Goal: Check status: Check status

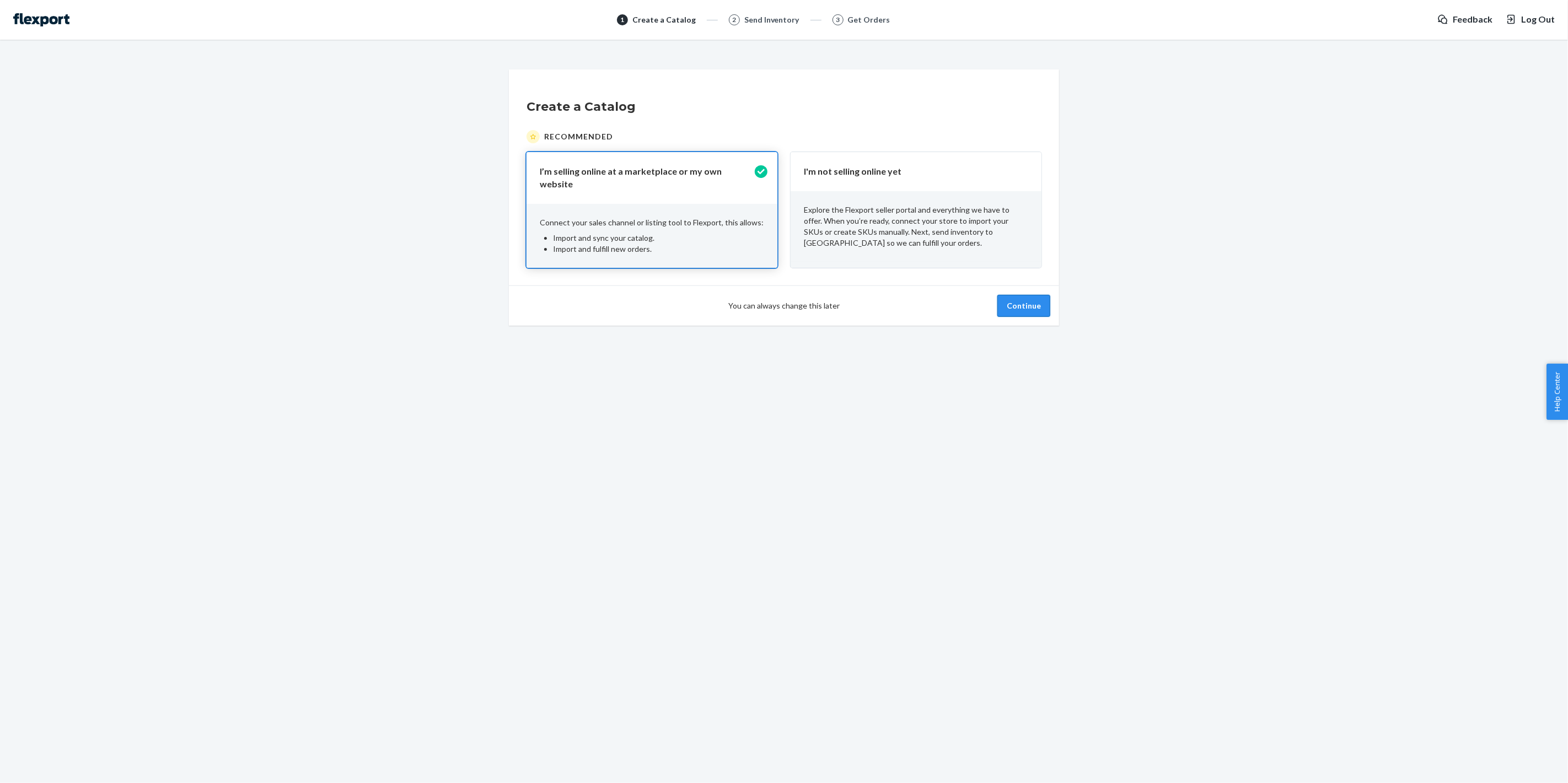
click at [1034, 300] on button "Continue" at bounding box center [1023, 306] width 53 height 22
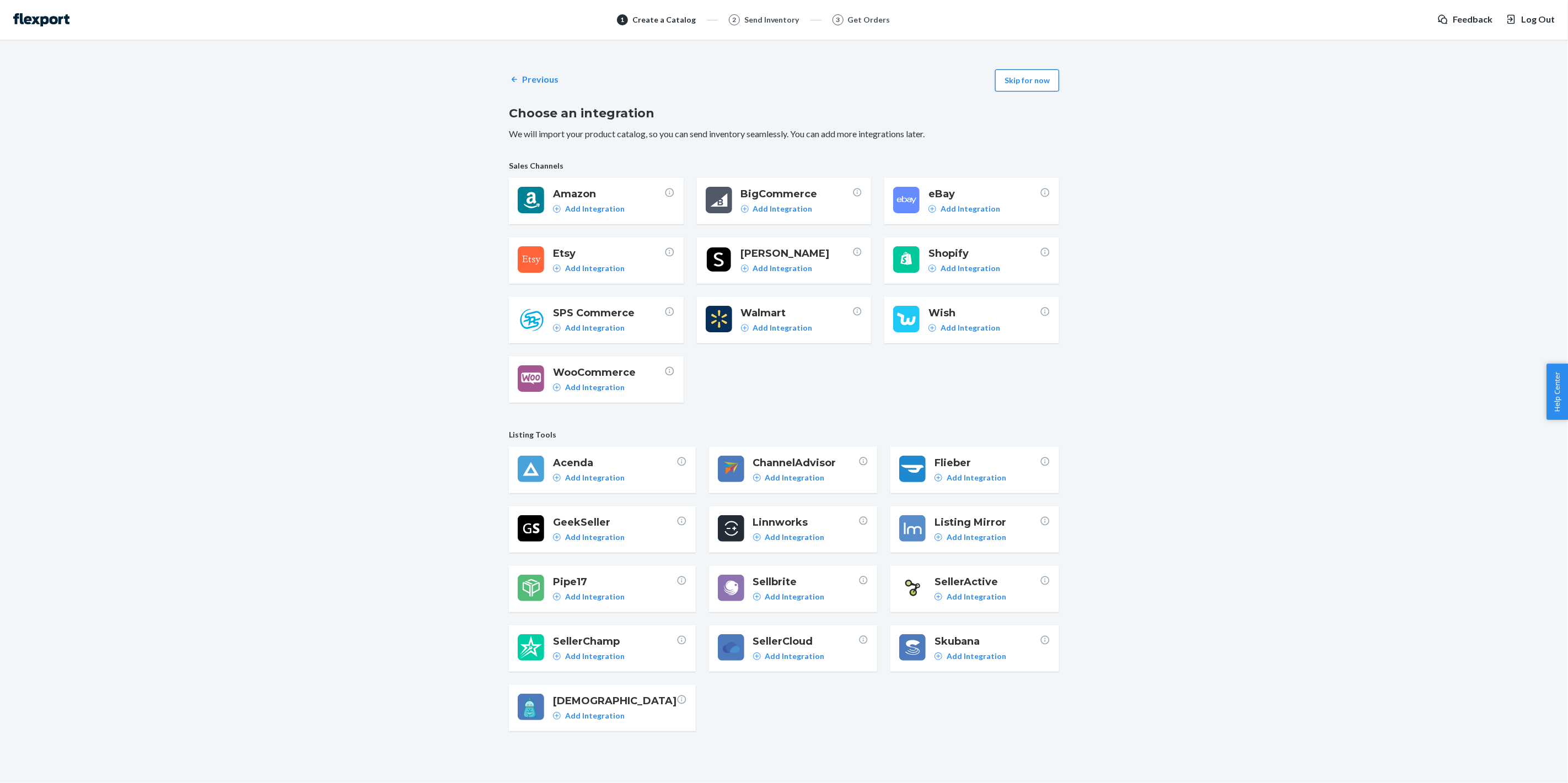
click at [1027, 84] on button "Skip for now" at bounding box center [1027, 81] width 64 height 22
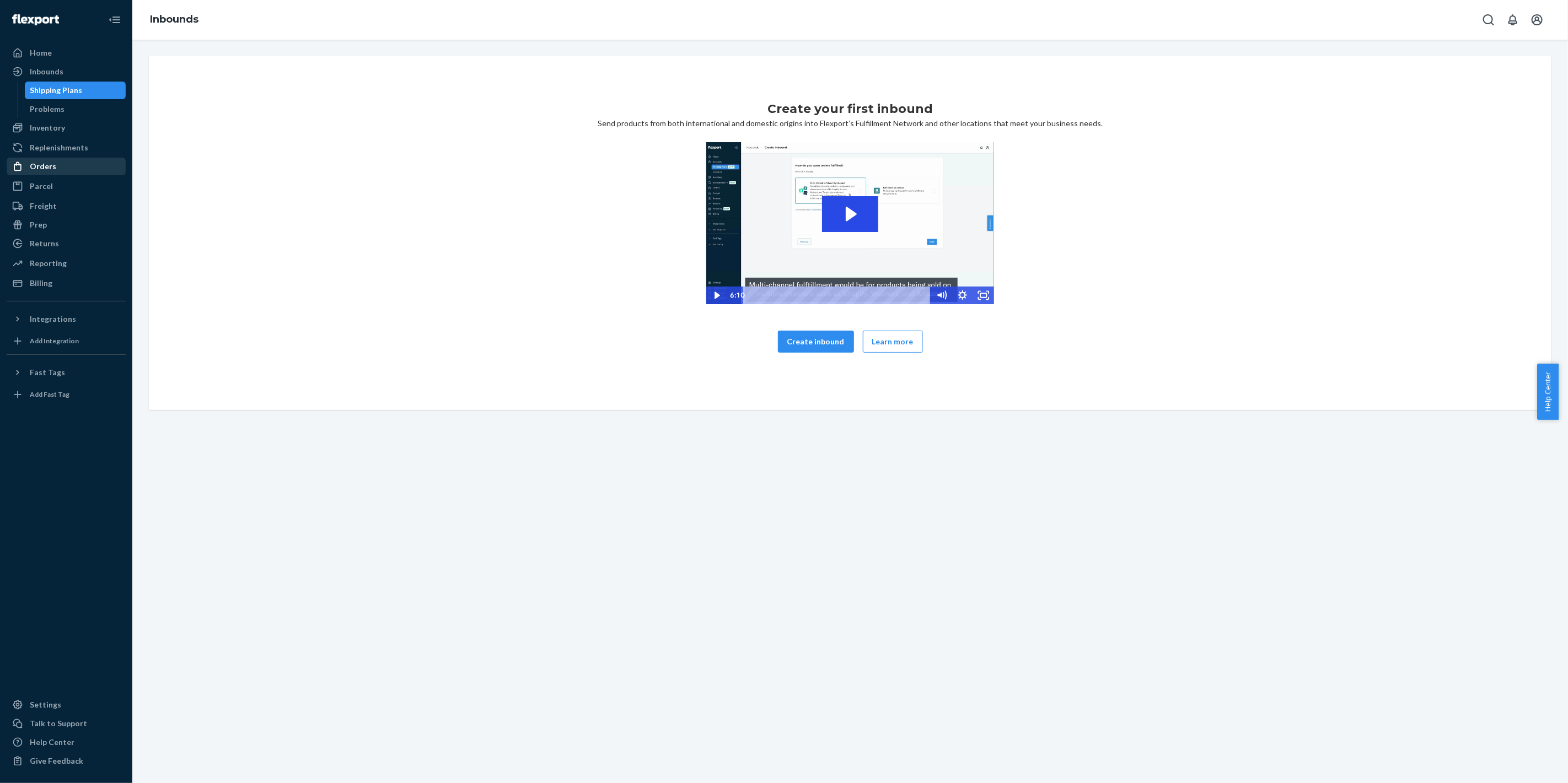
click at [71, 169] on div "Orders" at bounding box center [66, 166] width 117 height 16
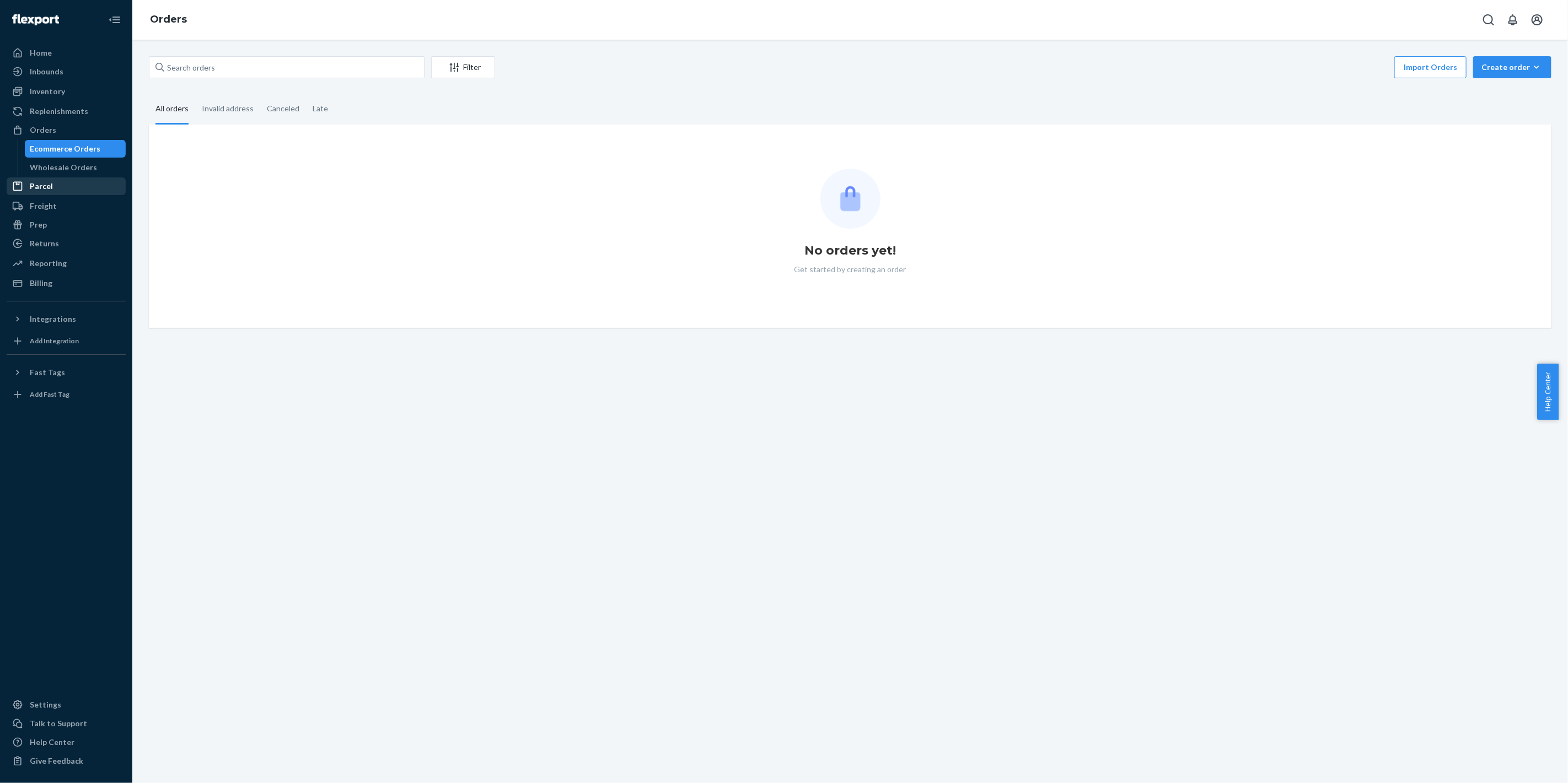
click at [62, 193] on div "Parcel" at bounding box center [66, 186] width 117 height 16
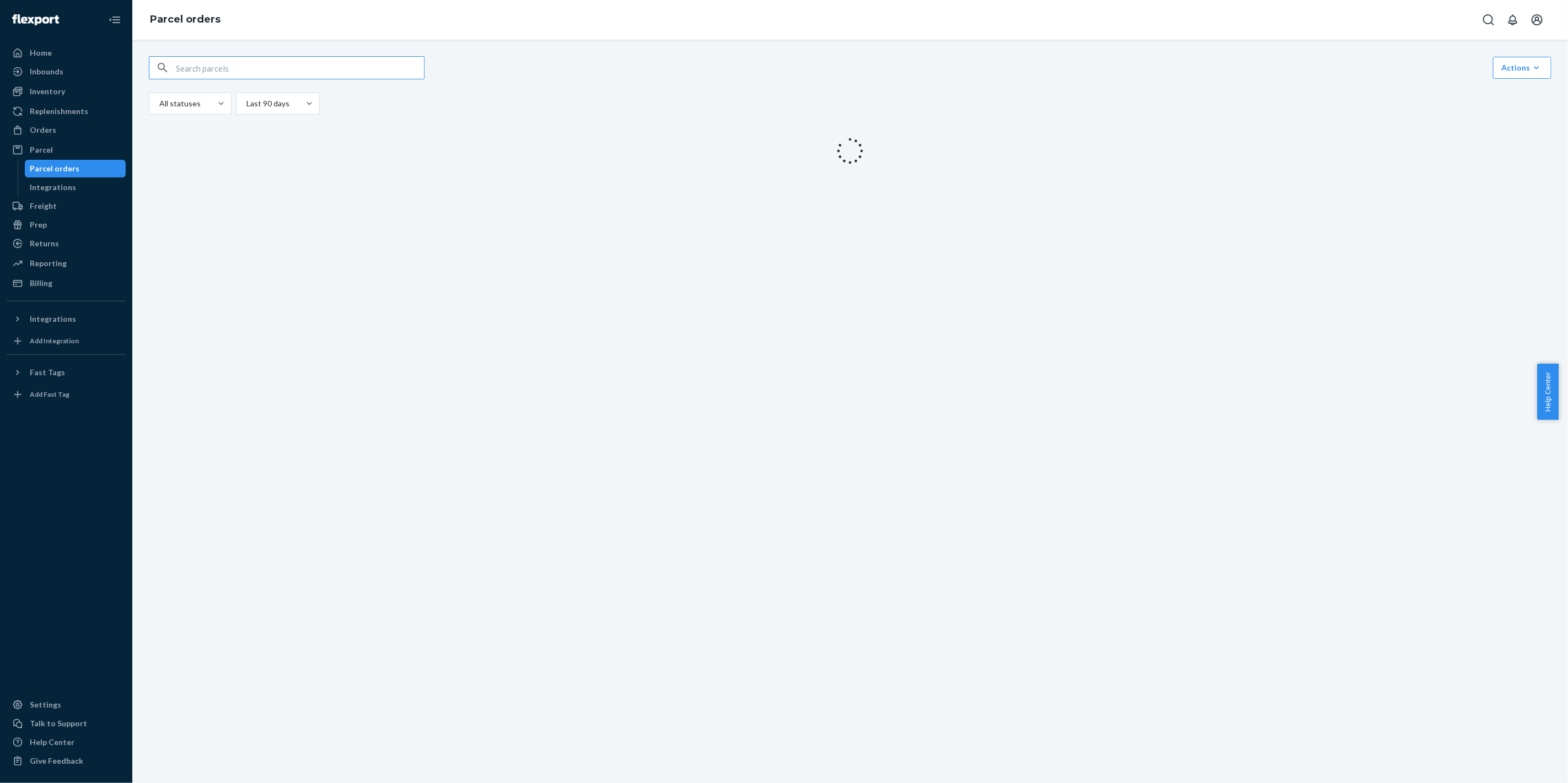
click at [288, 66] on input "text" at bounding box center [300, 68] width 248 height 22
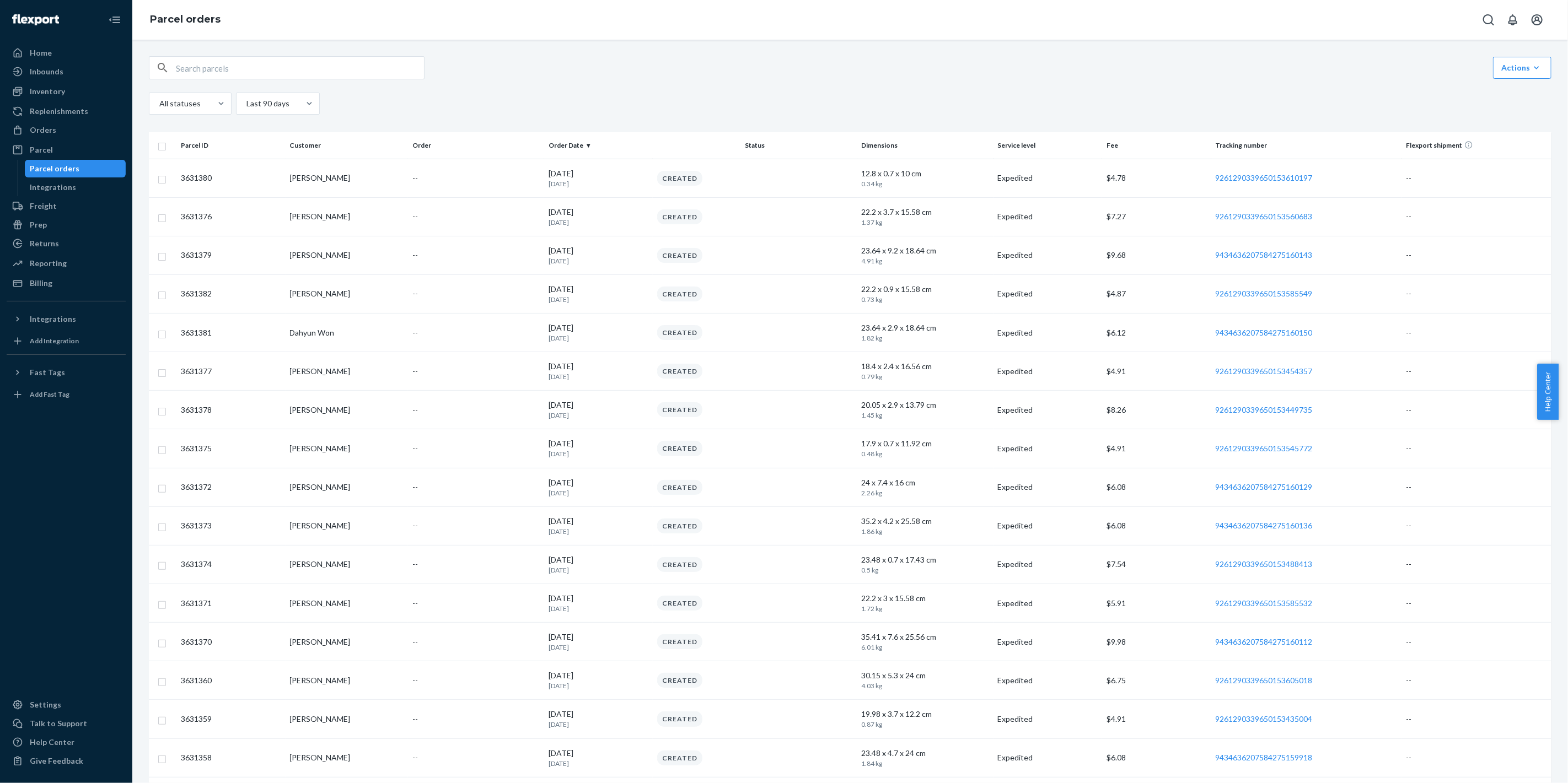
click at [290, 66] on input "text" at bounding box center [300, 68] width 248 height 22
paste input "9261290339650144422587"
type input "9261290339650144422587"
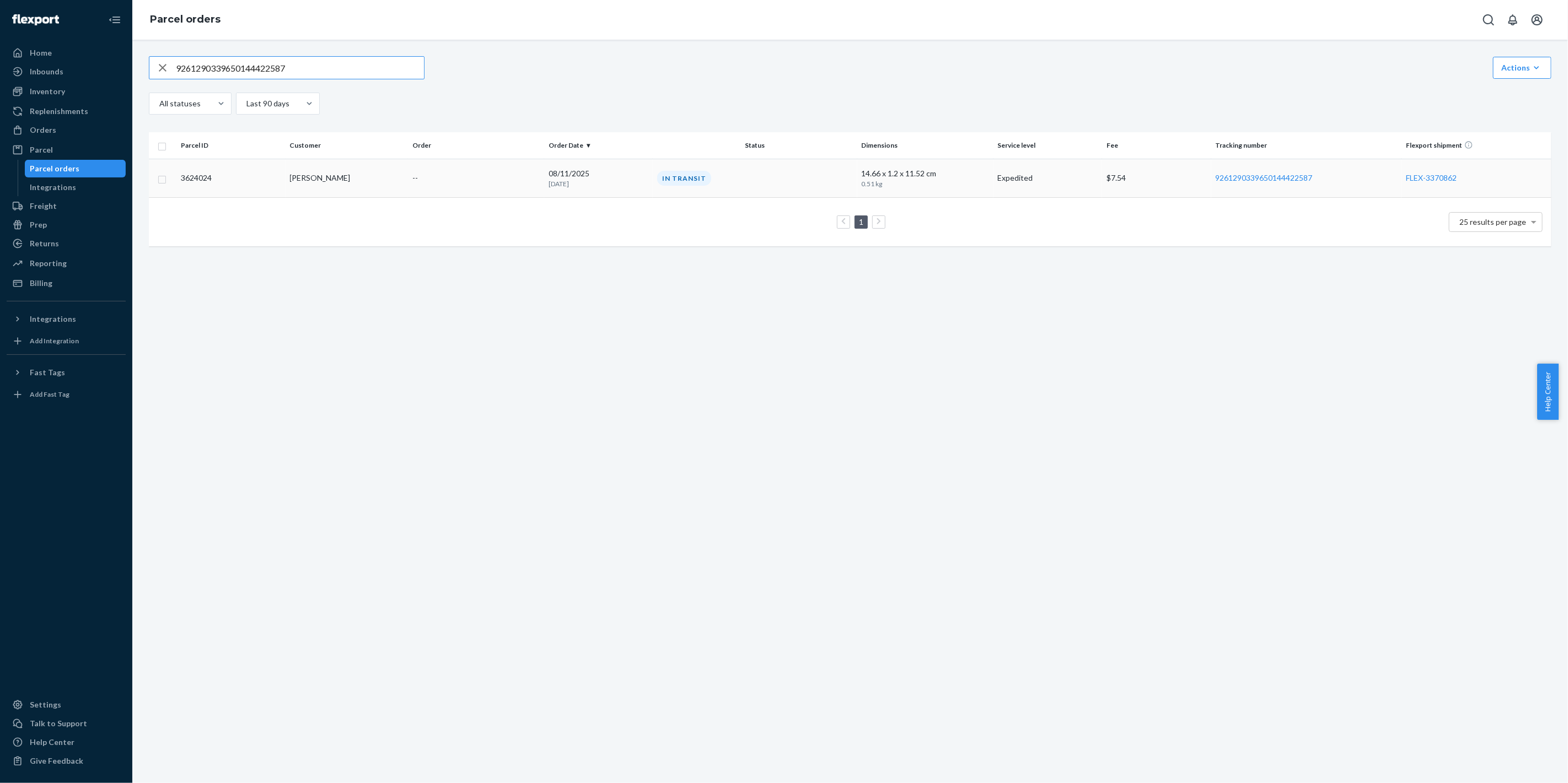
click at [726, 173] on div "In Transit" at bounding box center [754, 179] width 200 height 15
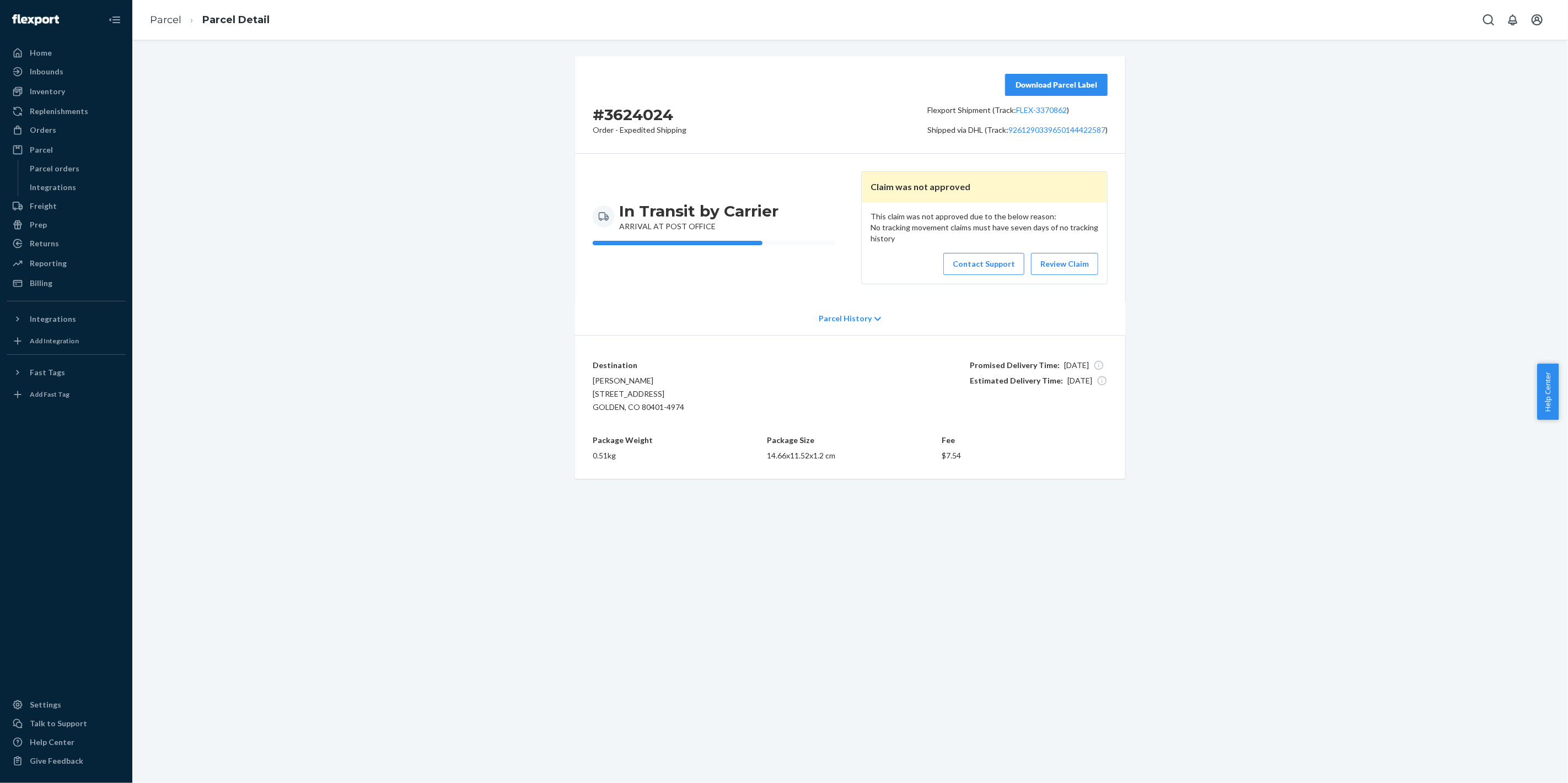
click at [892, 238] on div "This claim was not approved due to the below reason: No tracking movement claim…" at bounding box center [984, 243] width 245 height 81
drag, startPoint x: 892, startPoint y: 238, endPoint x: 857, endPoint y: 229, distance: 36.1
click at [862, 229] on div "This claim was not approved due to the below reason: No tracking movement claim…" at bounding box center [984, 243] width 245 height 81
copy div "No tracking movement claims must have seven days of no tracking history"
click at [93, 173] on div "Parcel orders" at bounding box center [75, 168] width 99 height 16
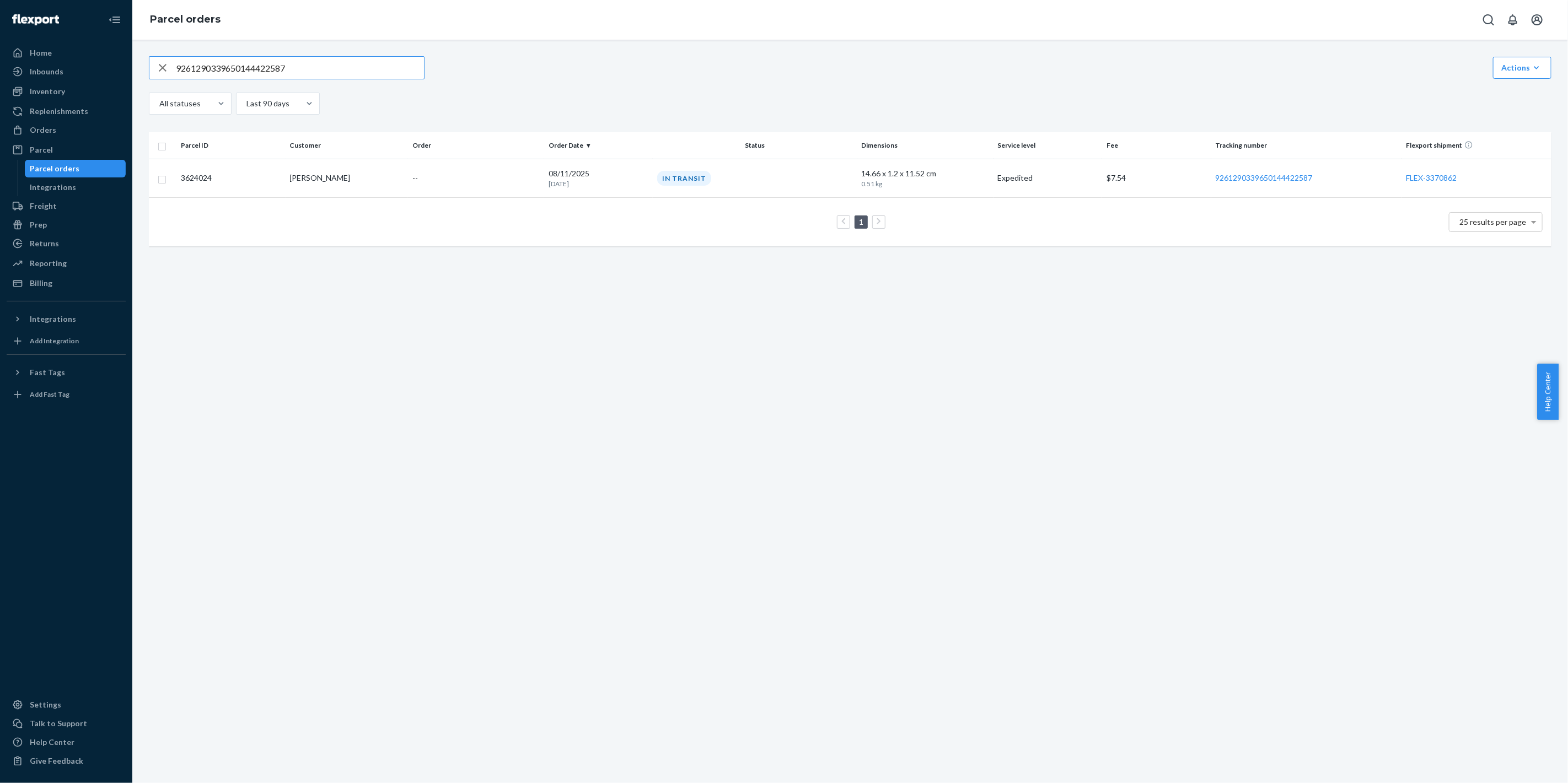
drag, startPoint x: 331, startPoint y: 73, endPoint x: 0, endPoint y: 102, distance: 332.3
click at [0, 102] on div "Home Inbounds Shipping Plans Problems Inventory Products Replenishments Orders …" at bounding box center [784, 392] width 1568 height 783
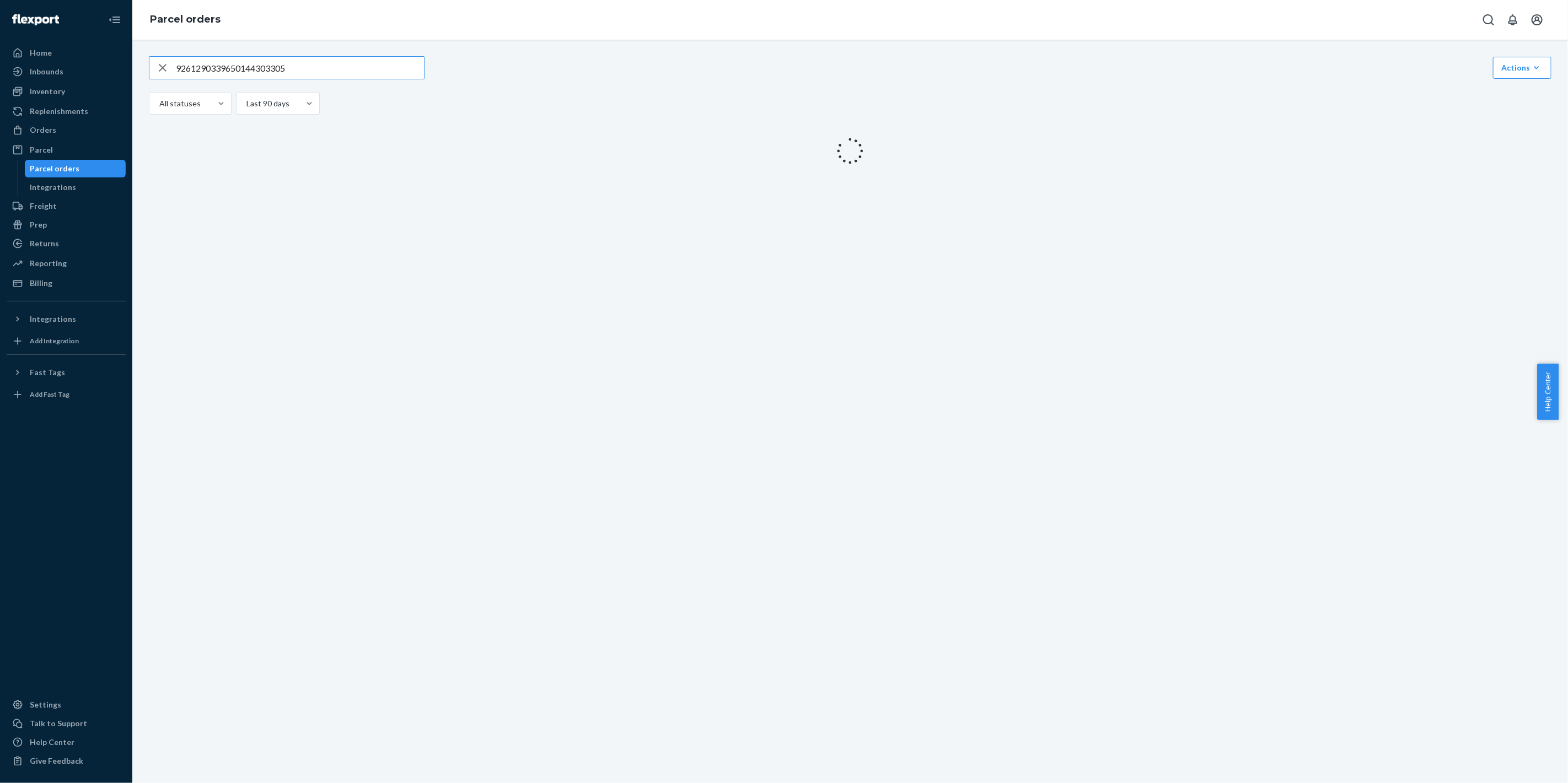
type input "9261290339650144303305"
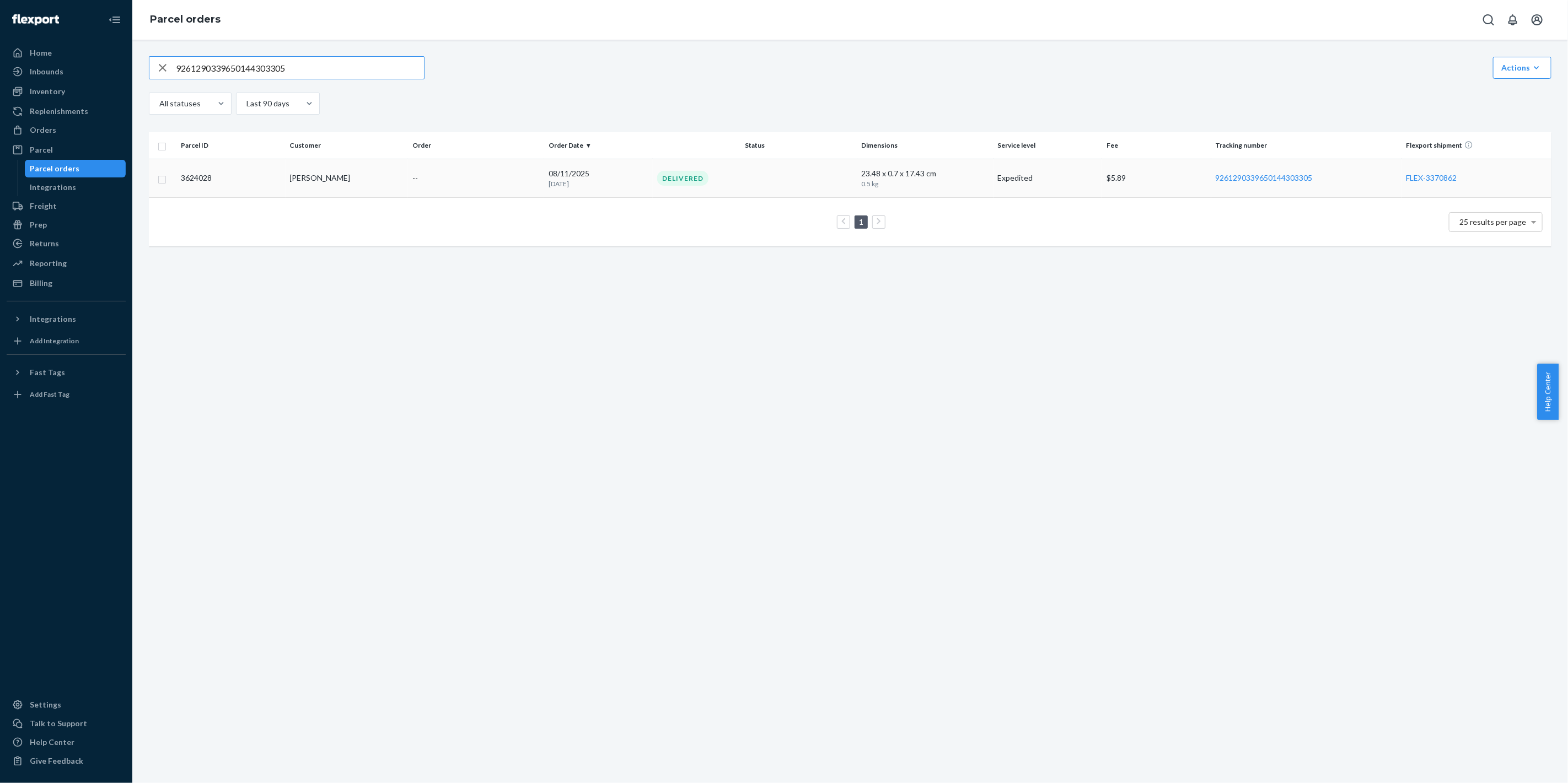
click at [803, 186] on td "Delivered" at bounding box center [754, 178] width 204 height 39
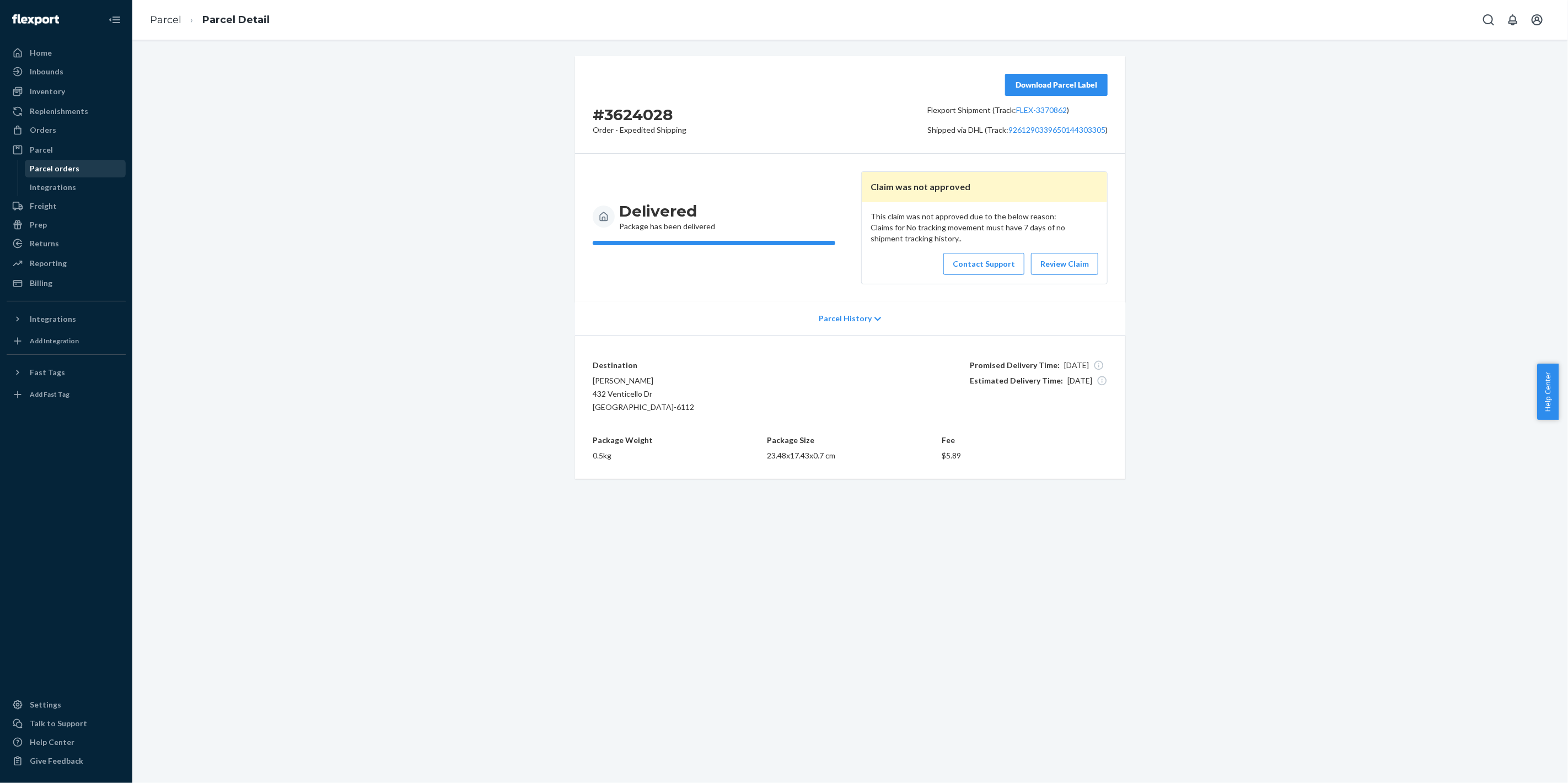
click at [75, 171] on div "Parcel orders" at bounding box center [75, 168] width 99 height 16
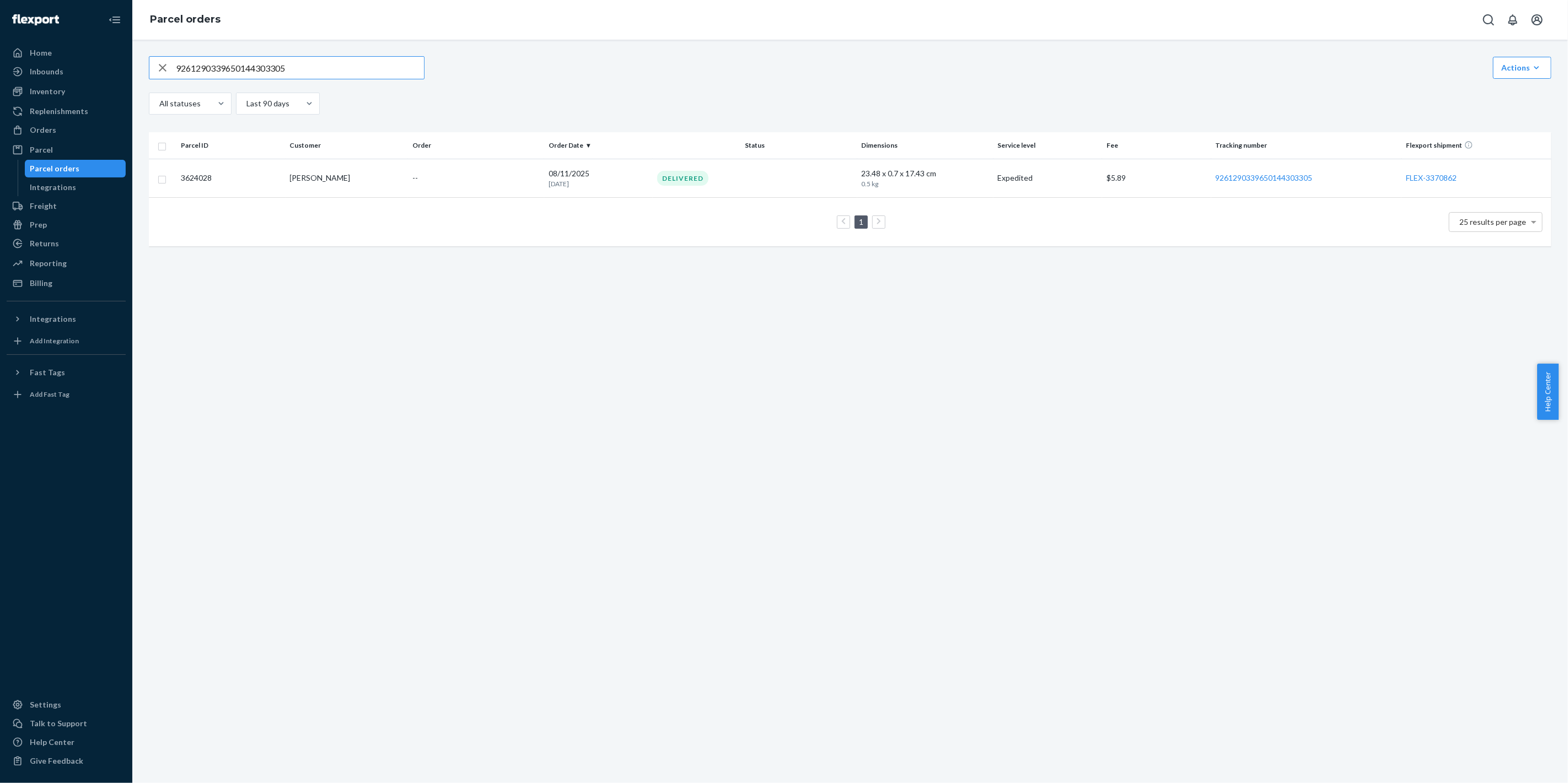
drag, startPoint x: 337, startPoint y: 64, endPoint x: 0, endPoint y: 51, distance: 337.3
click at [0, 53] on div "Home Inbounds Shipping Plans Problems Inventory Products Replenishments Orders …" at bounding box center [784, 392] width 1568 height 783
type input "9261290339650144303299"
click at [754, 176] on div "In Transit" at bounding box center [754, 179] width 200 height 15
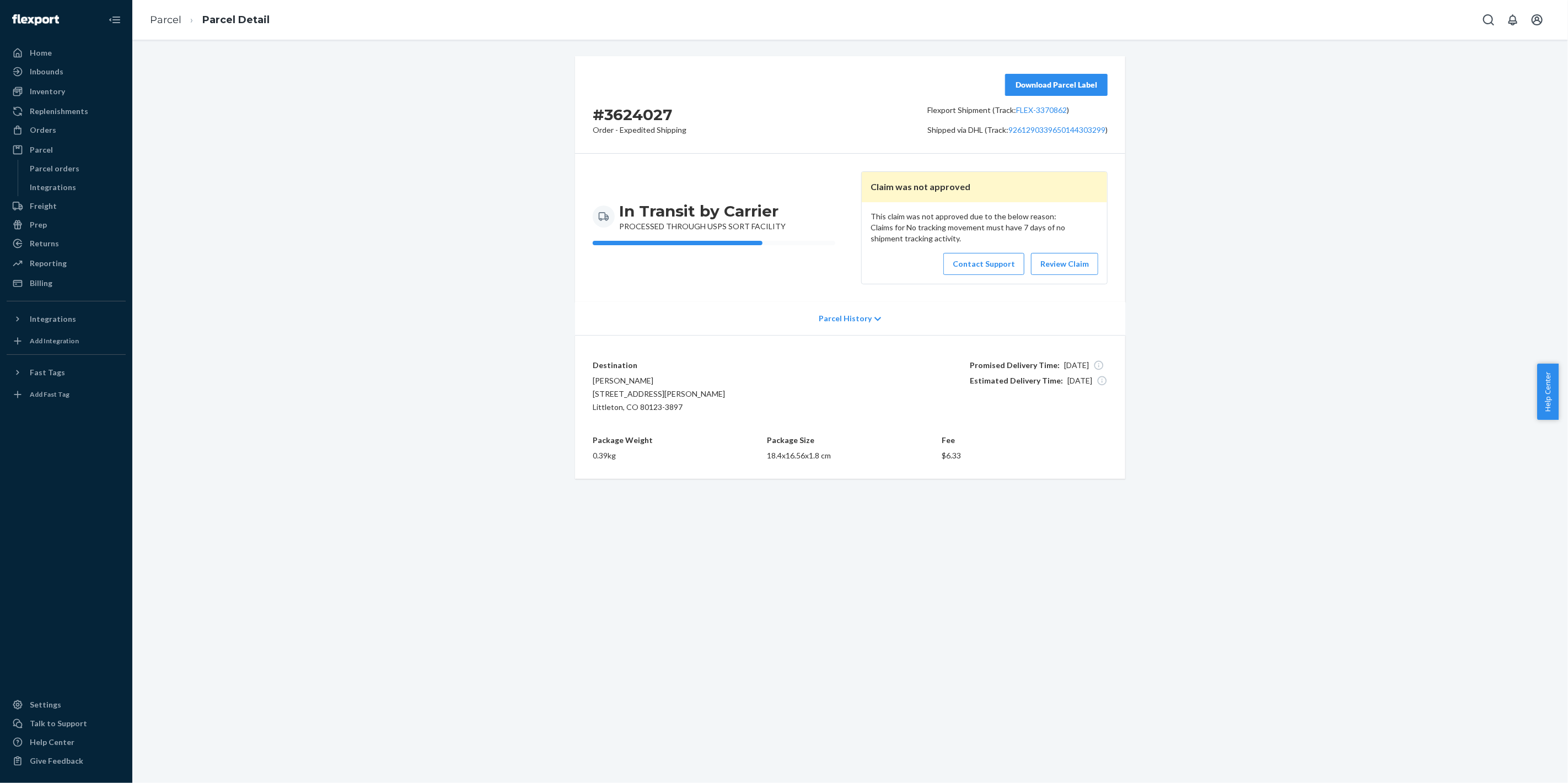
drag, startPoint x: 935, startPoint y: 240, endPoint x: 868, endPoint y: 229, distance: 67.9
click at [868, 229] on div "This claim was not approved due to the below reason: Claims for No tracking mov…" at bounding box center [984, 243] width 245 height 81
copy div "Claims for No tracking movement must have 7 days of no shipment tracking activi…"
click at [83, 170] on div "Parcel orders" at bounding box center [75, 168] width 99 height 16
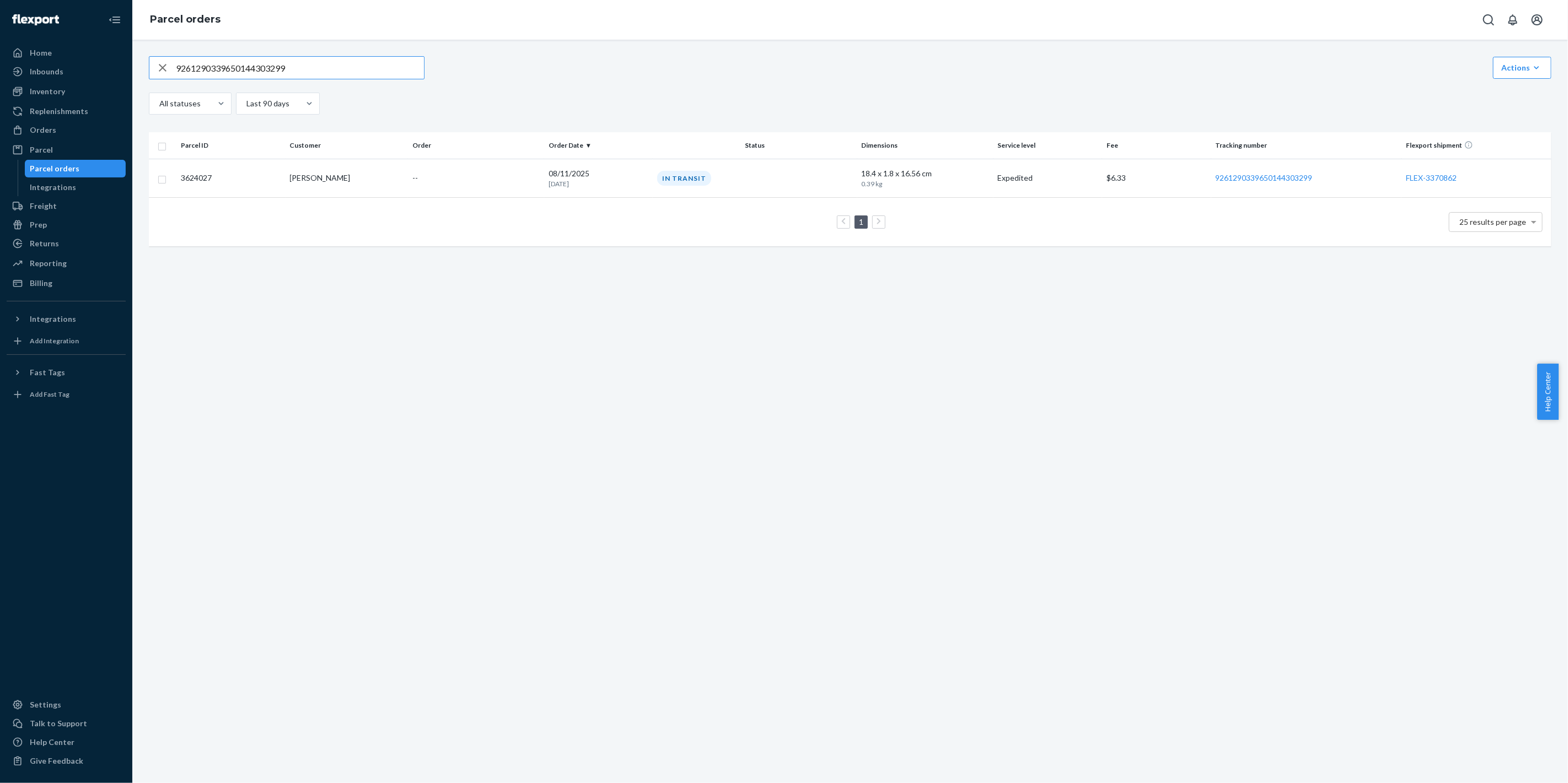
drag, startPoint x: 310, startPoint y: 64, endPoint x: 20, endPoint y: 83, distance: 290.6
click at [0, 81] on div "Home Inbounds Shipping Plans Problems Inventory Products Replenishments Orders …" at bounding box center [784, 392] width 1568 height 783
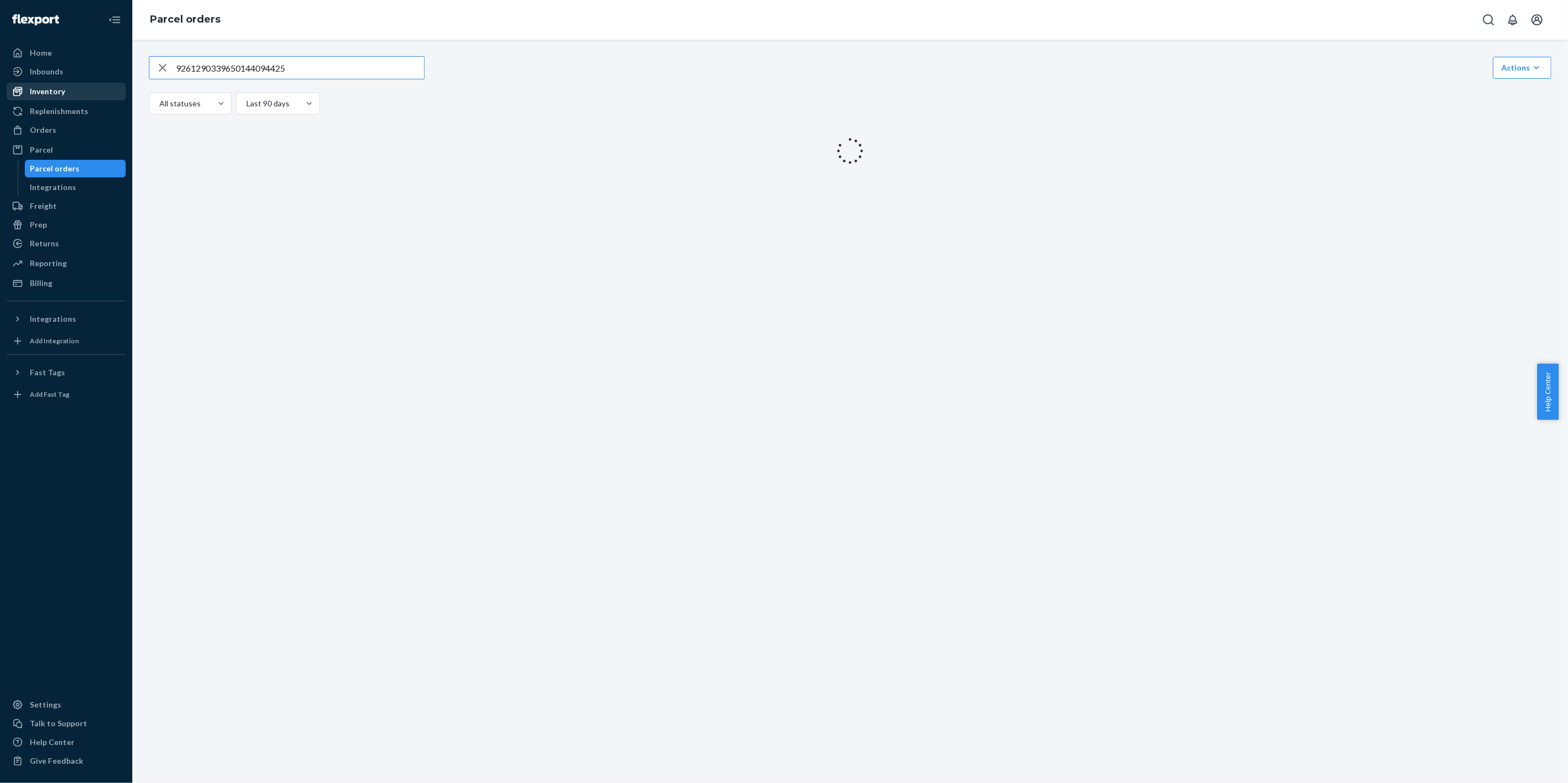
type input "9261290339650144094425"
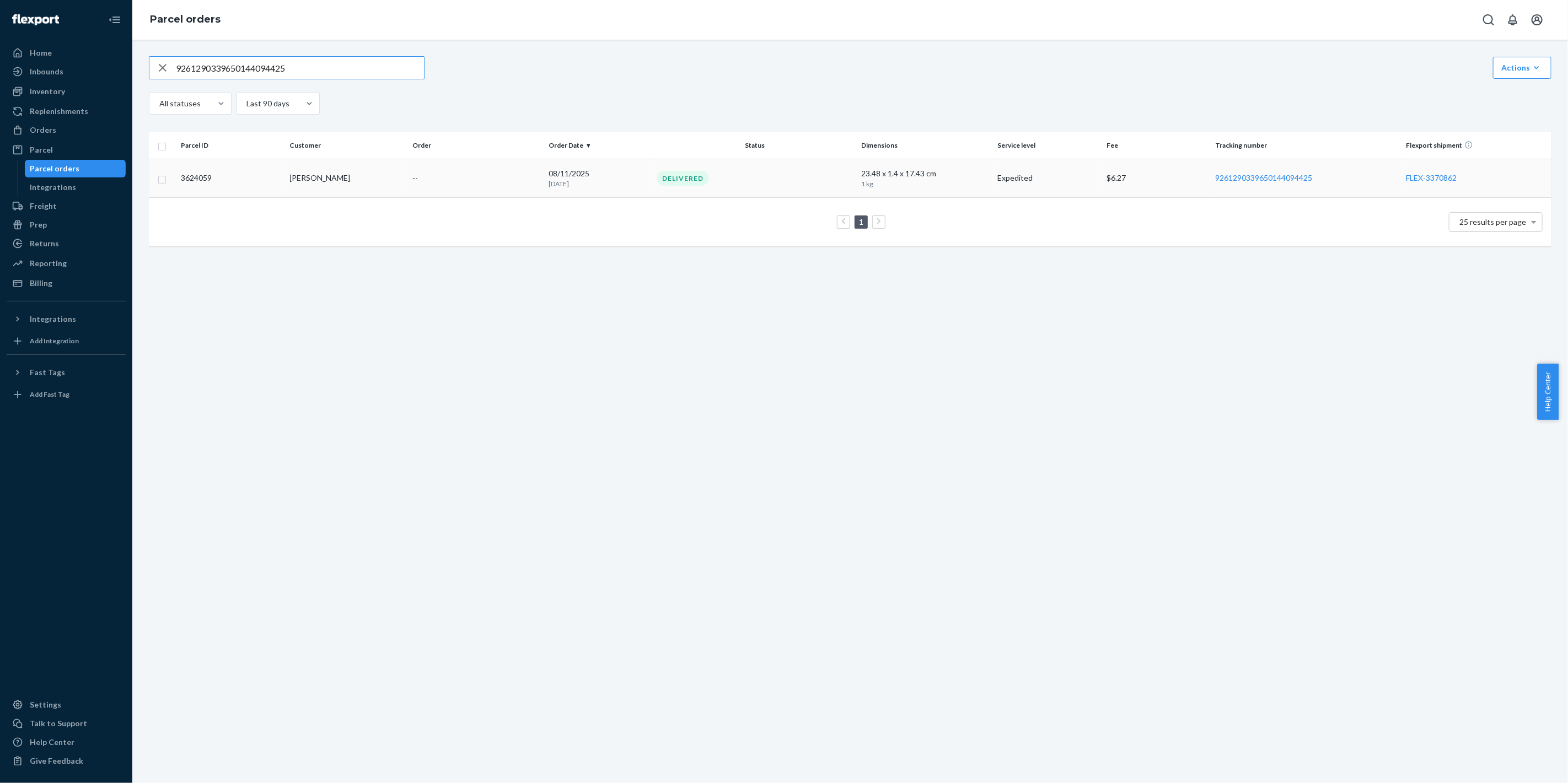
click at [780, 186] on td "Delivered" at bounding box center [754, 178] width 204 height 39
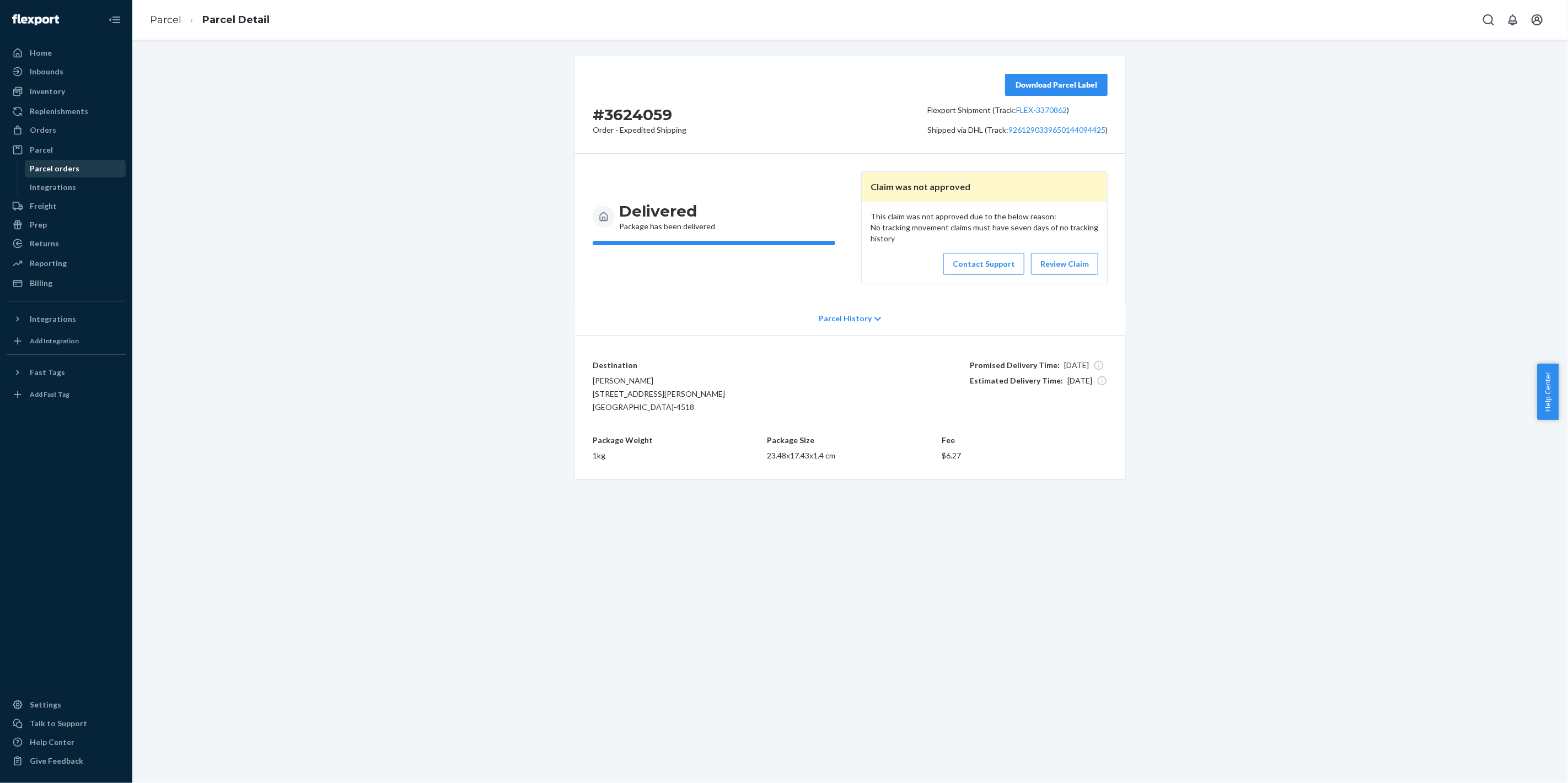
click at [72, 164] on div "Parcel orders" at bounding box center [55, 168] width 49 height 11
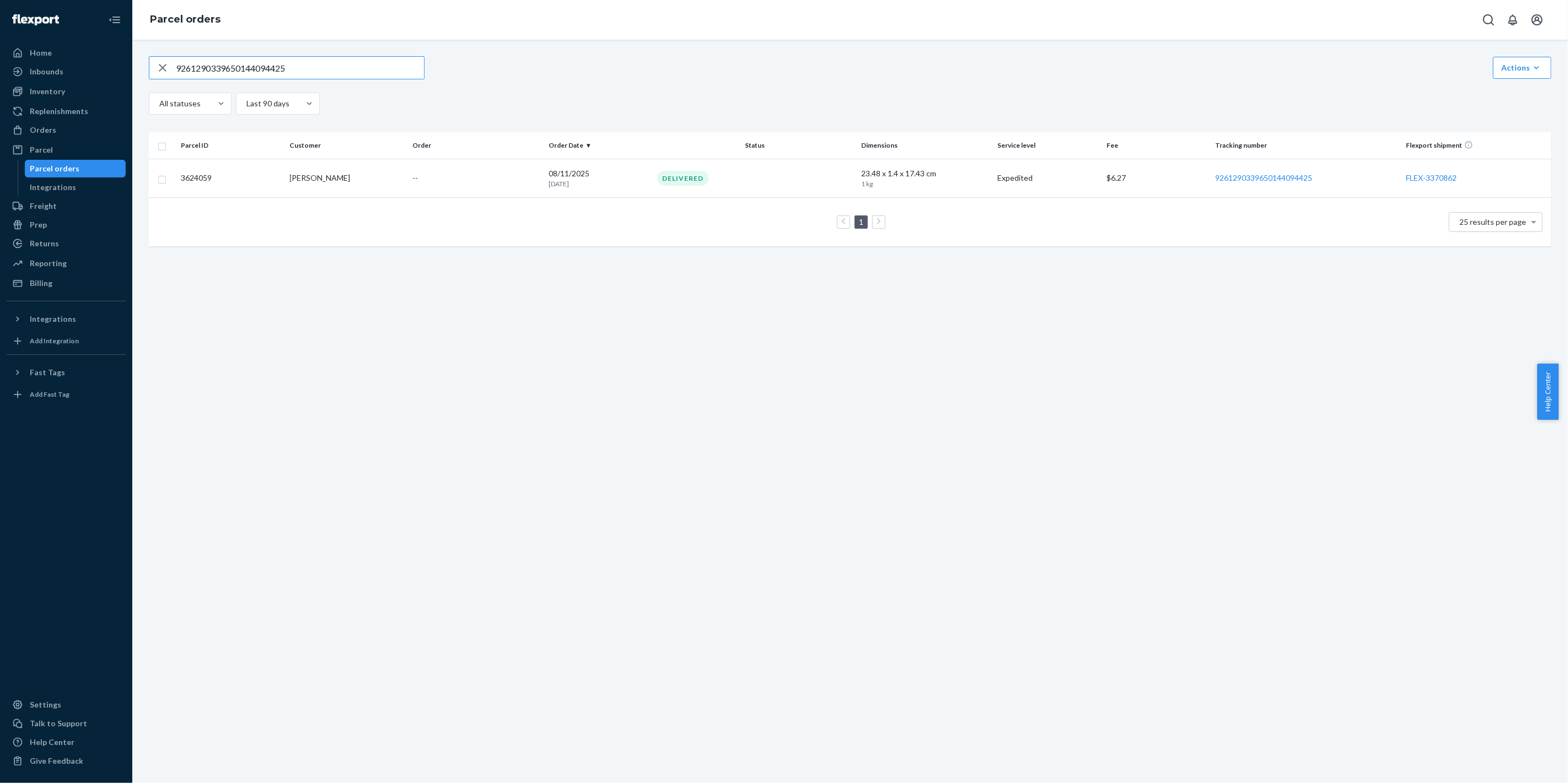
drag, startPoint x: 324, startPoint y: 70, endPoint x: 0, endPoint y: 67, distance: 324.0
click at [3, 67] on div "Home Inbounds Shipping Plans Problems Inventory Products Replenishments Orders …" at bounding box center [784, 392] width 1568 height 783
type input "9261290339650141403947"
click at [747, 185] on td "In Transit" at bounding box center [754, 178] width 204 height 39
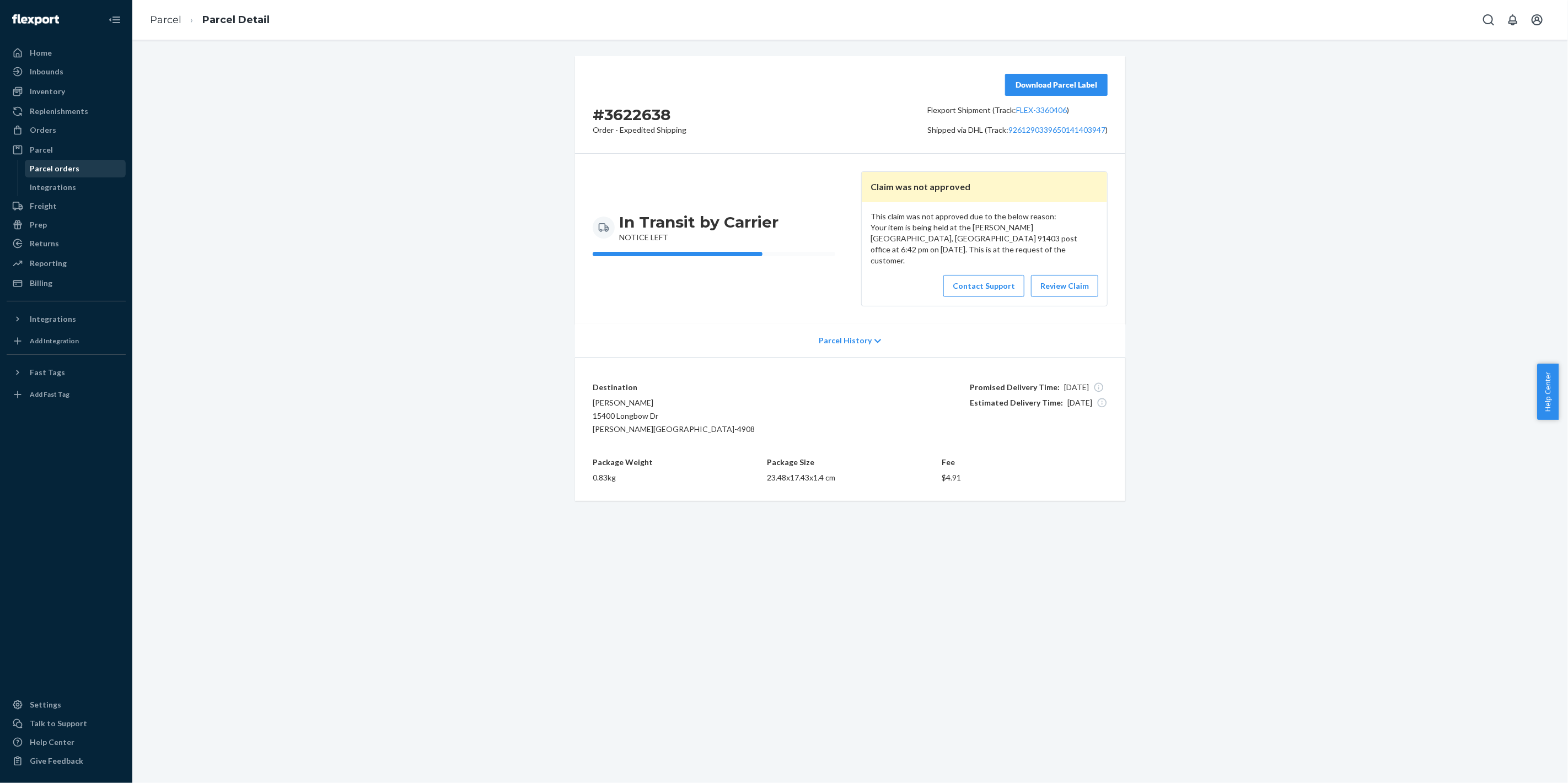
drag, startPoint x: 75, startPoint y: 167, endPoint x: 78, endPoint y: 163, distance: 5.0
click at [75, 167] on div "Parcel orders" at bounding box center [55, 168] width 49 height 11
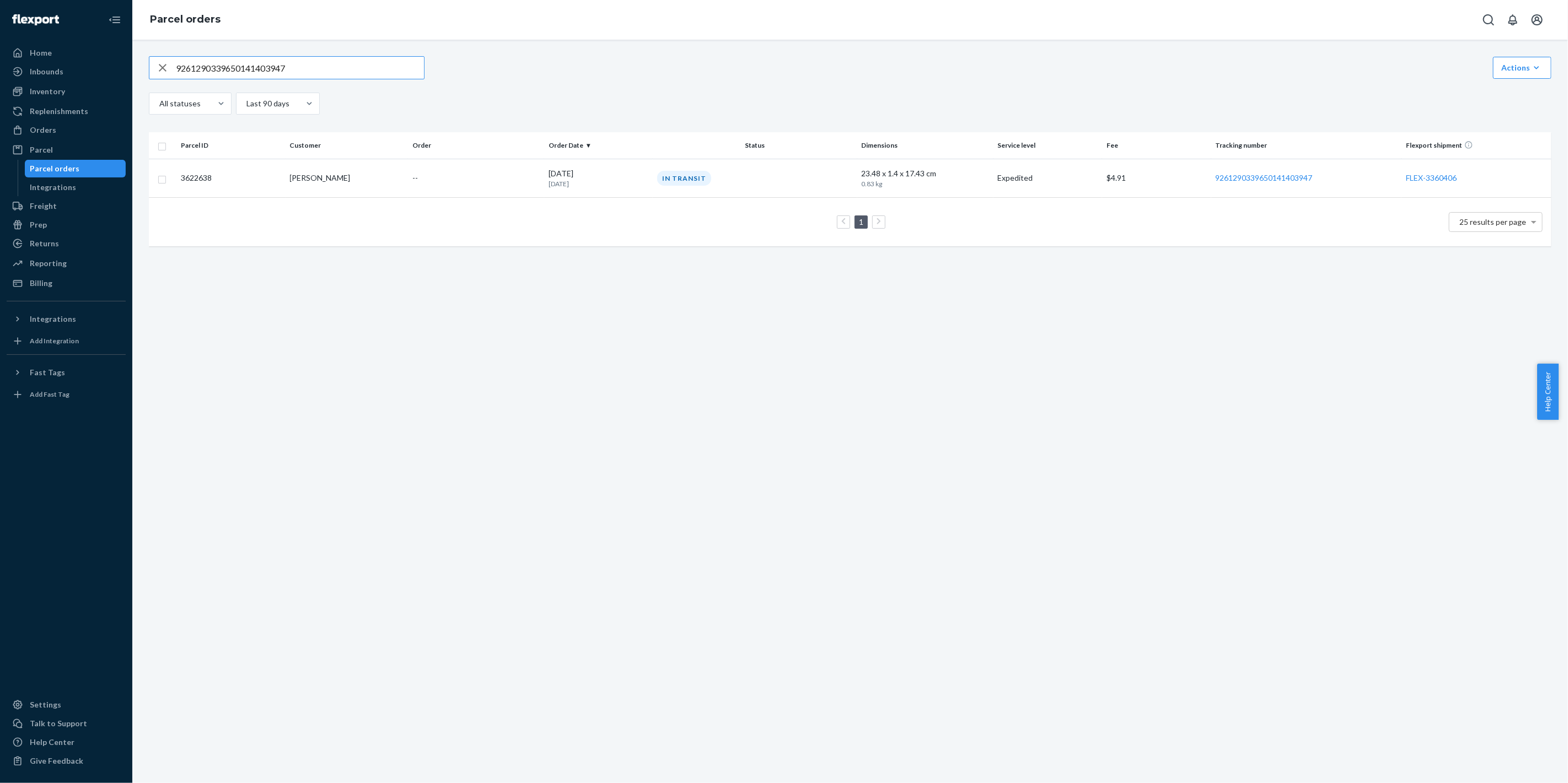
drag, startPoint x: 312, startPoint y: 70, endPoint x: 0, endPoint y: 66, distance: 312.0
click at [0, 68] on div "Home Inbounds Shipping Plans Problems Inventory Products Replenishments Orders …" at bounding box center [784, 392] width 1568 height 783
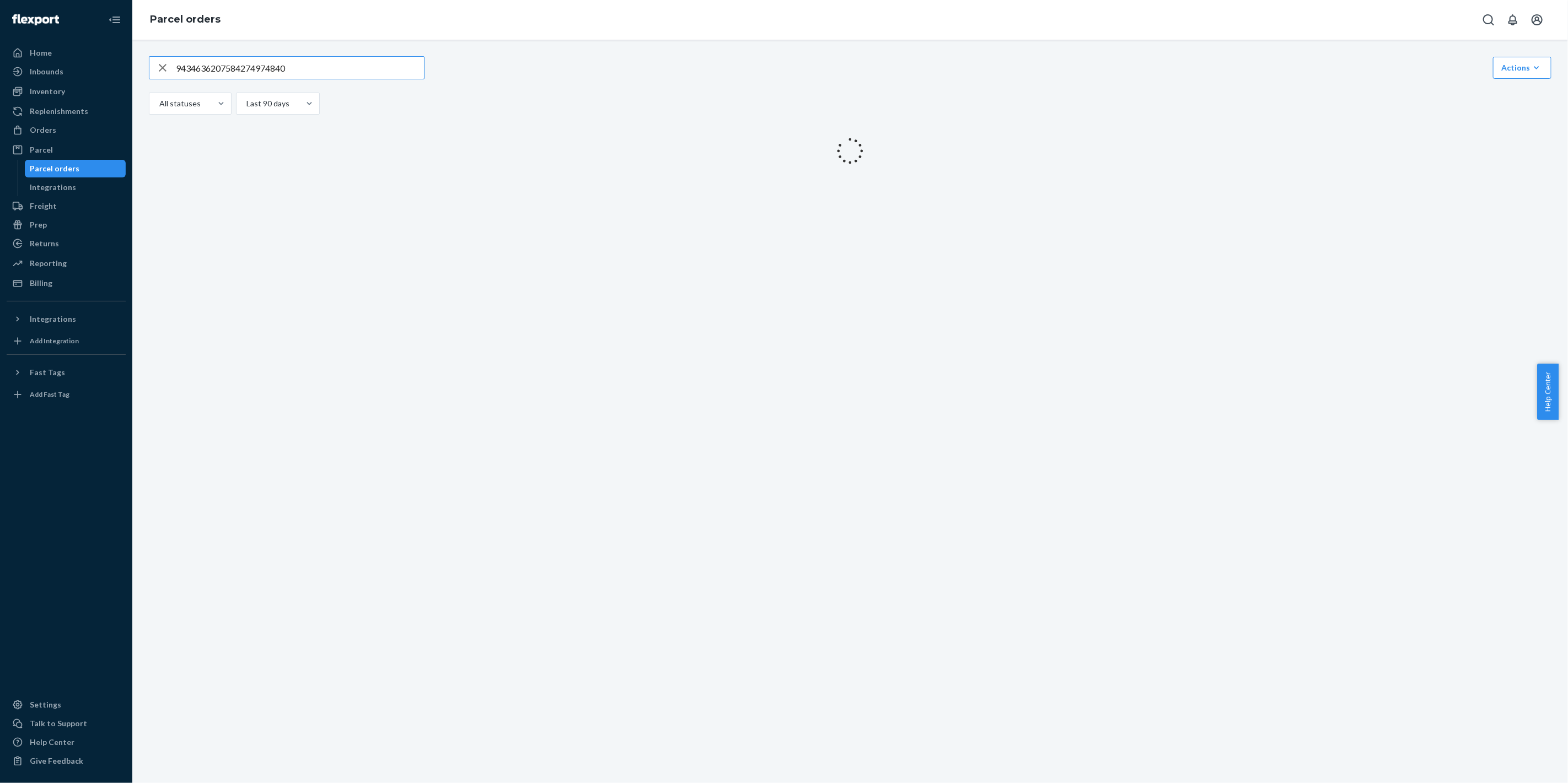
type input "9434636207584274974840"
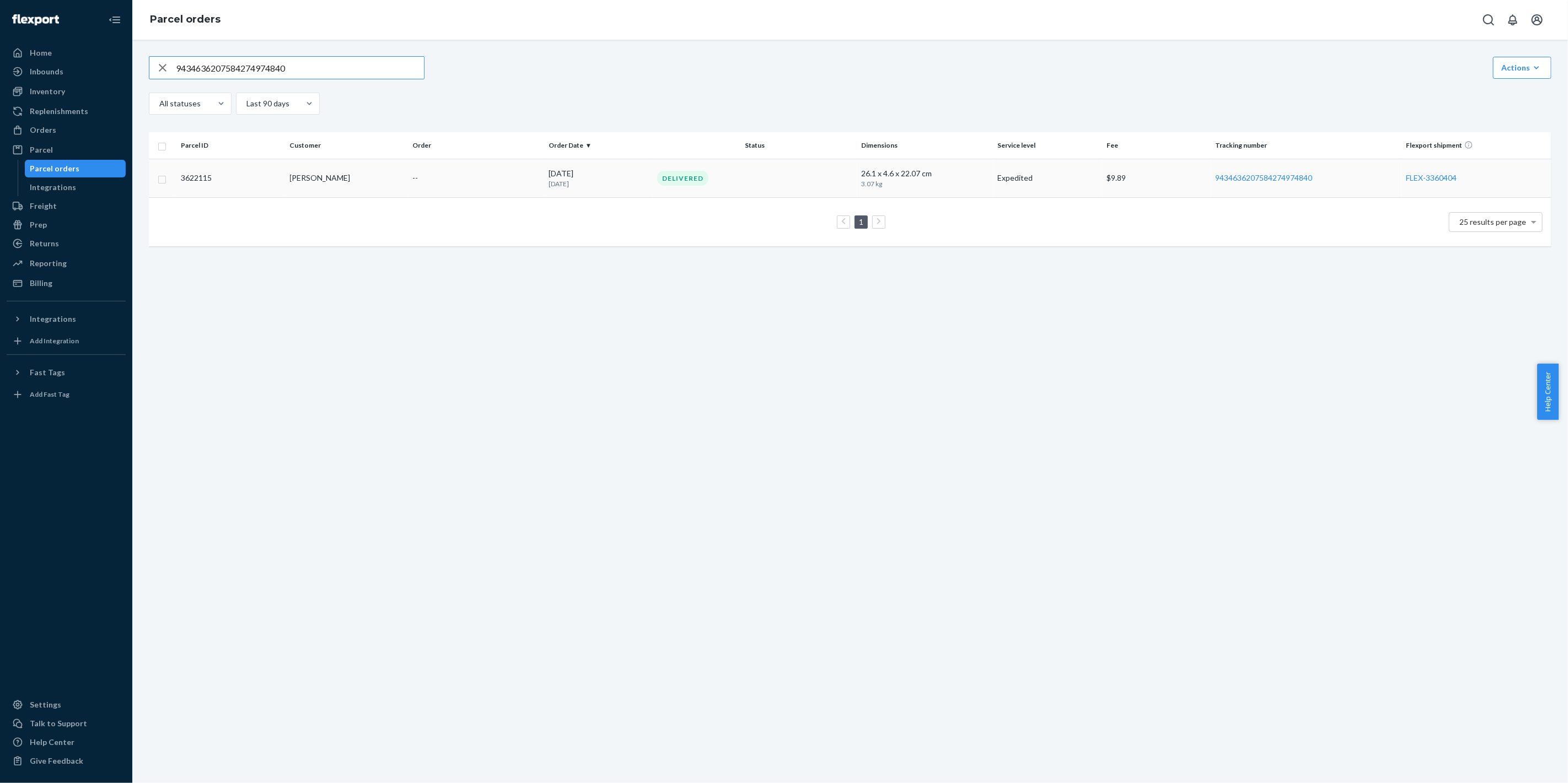
click at [799, 172] on div "Delivered" at bounding box center [754, 179] width 200 height 15
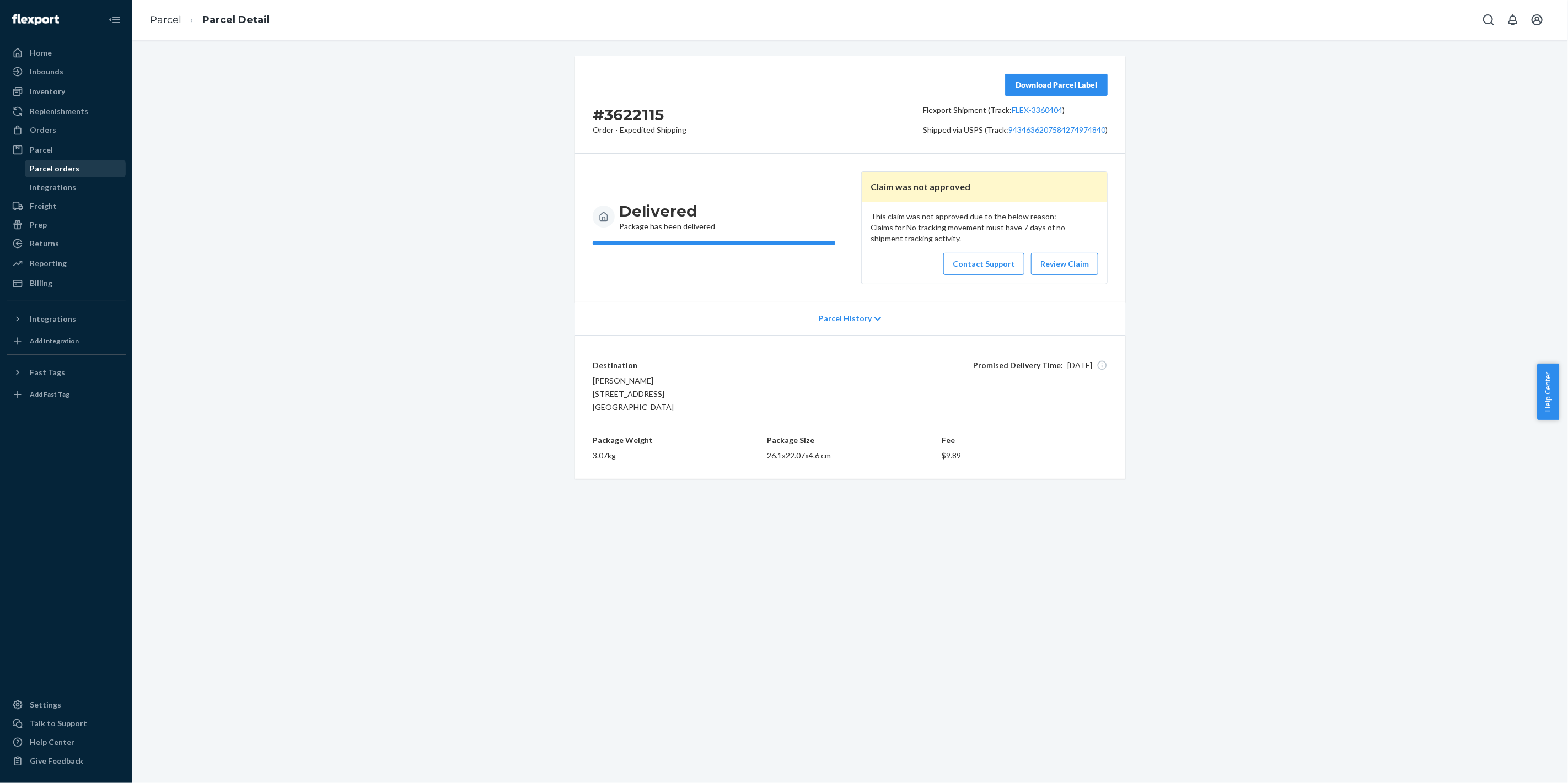
click at [98, 173] on div "Parcel orders" at bounding box center [75, 168] width 99 height 16
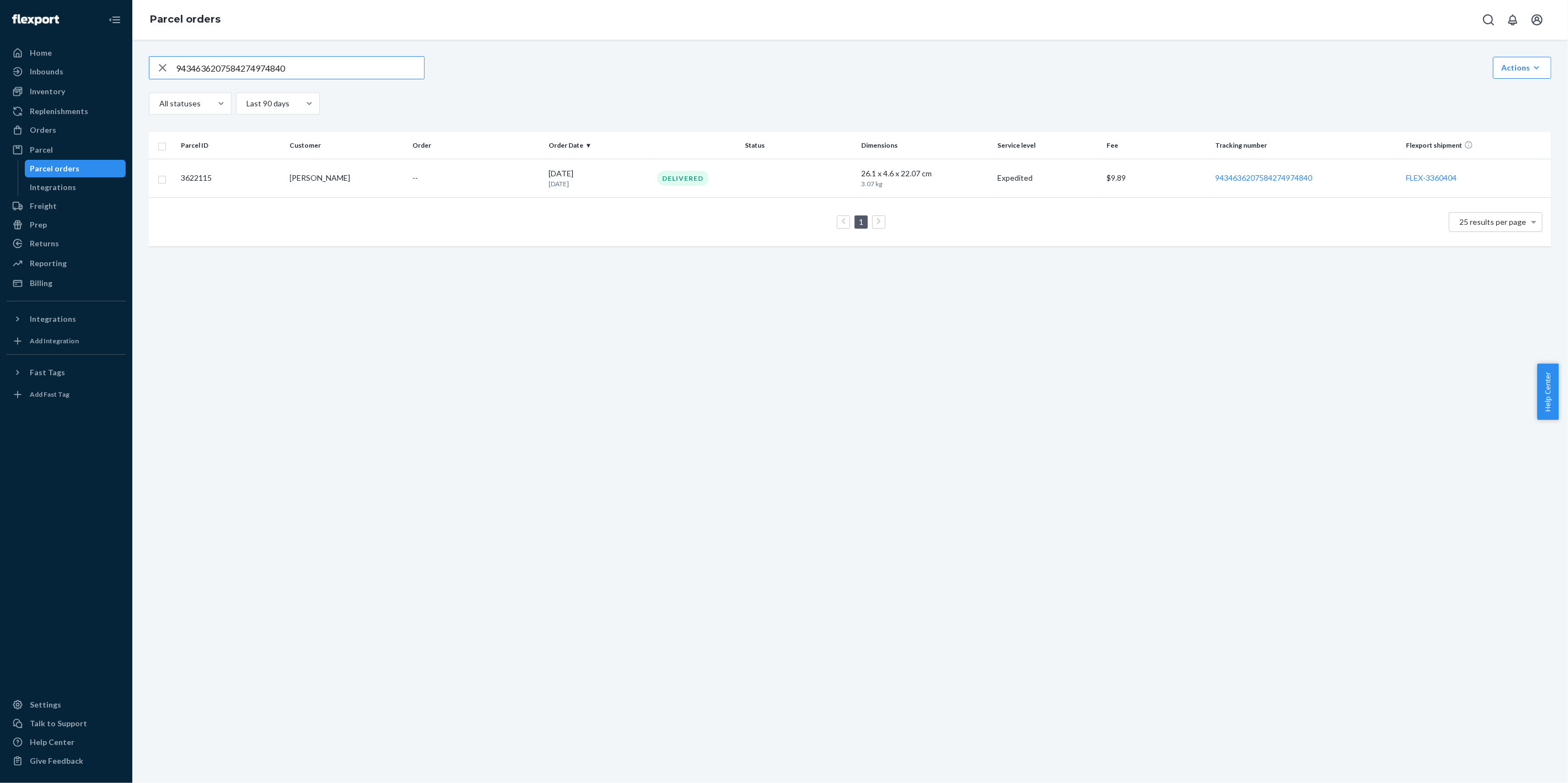
click at [1, 72] on div "Home Inbounds Shipping Plans Problems Inventory Products Replenishments Orders …" at bounding box center [784, 392] width 1568 height 783
type input "1ZJ72R100301471418"
click at [772, 174] on div "In Transit" at bounding box center [754, 179] width 200 height 15
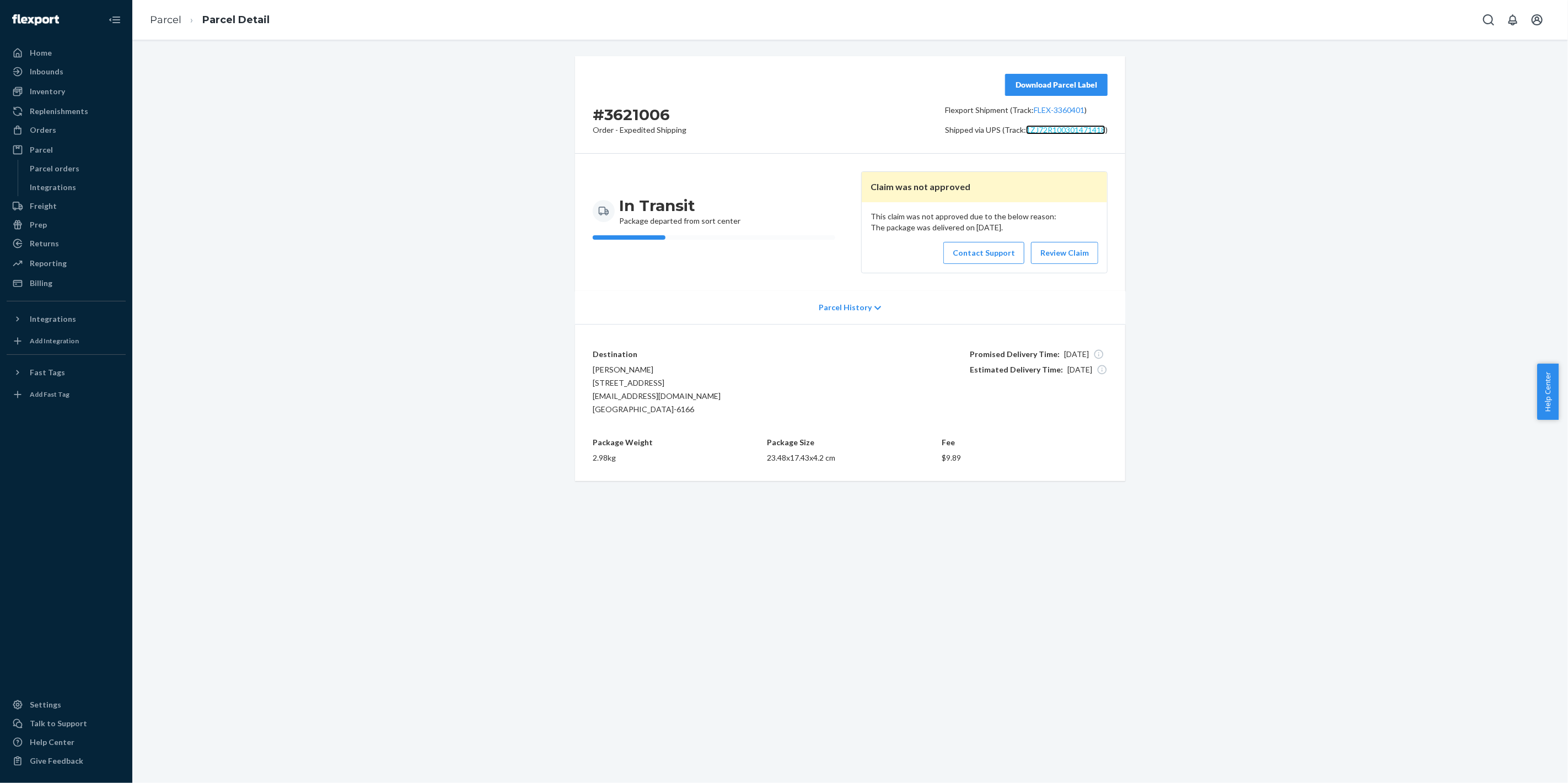
click at [1056, 129] on link "1ZJ72R100301471418" at bounding box center [1066, 129] width 79 height 10
